Goal: Find specific page/section: Find specific page/section

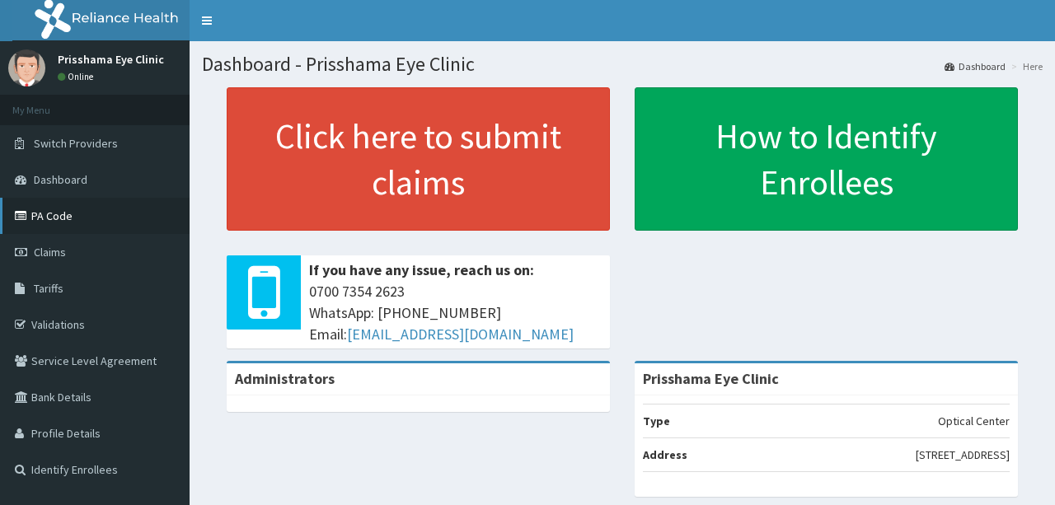
click at [109, 209] on link "PA Code" at bounding box center [95, 216] width 190 height 36
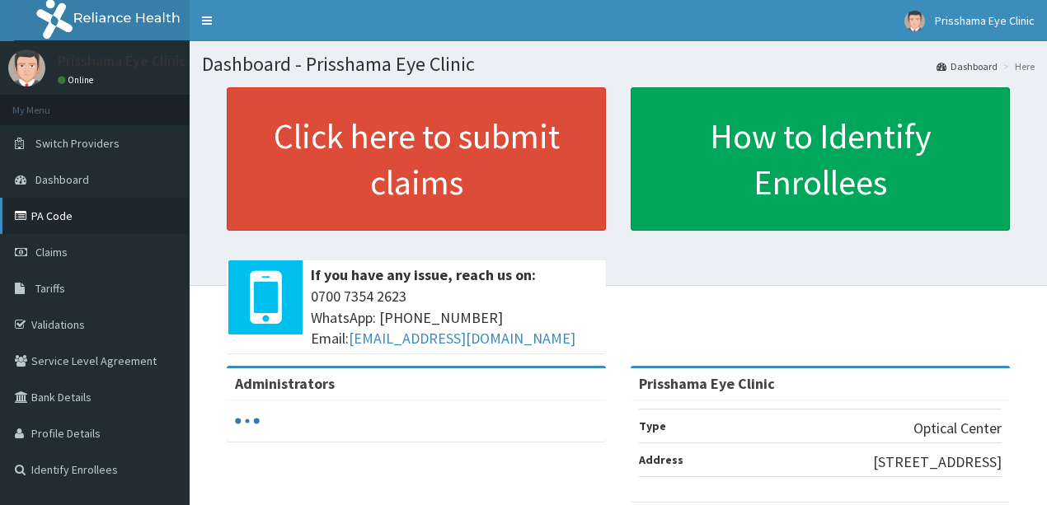
click at [113, 215] on link "PA Code" at bounding box center [95, 216] width 190 height 36
